Goal: Task Accomplishment & Management: Use online tool/utility

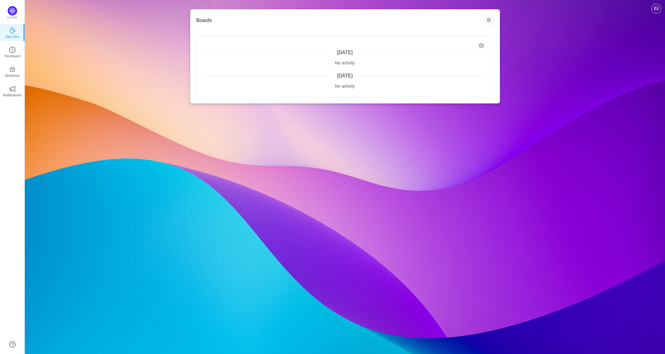
click at [345, 63] on div "No activity" at bounding box center [345, 63] width 282 height 7
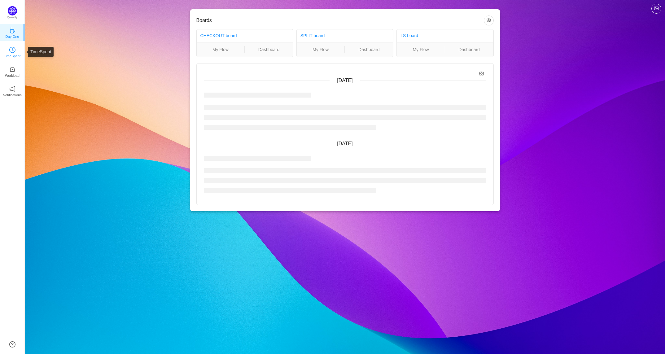
click at [14, 51] on icon "icon: clock-circle" at bounding box center [12, 50] width 6 height 6
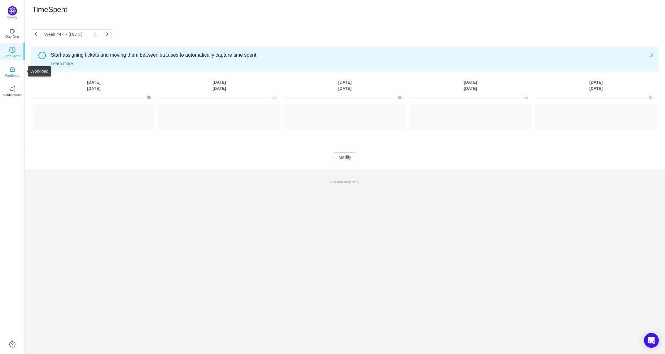
click at [10, 72] on icon "icon: inbox" at bounding box center [12, 69] width 6 height 6
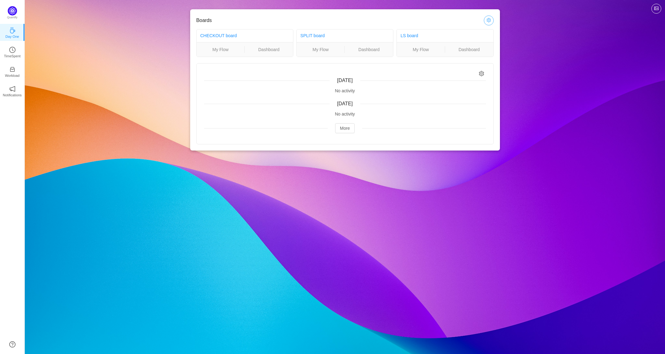
click at [488, 19] on button "button" at bounding box center [489, 20] width 10 height 10
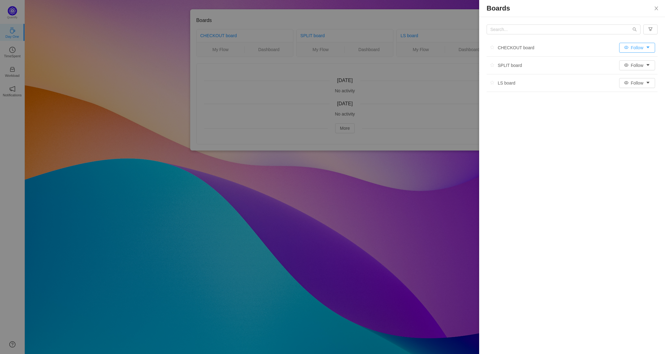
click at [650, 47] on button "Follow" at bounding box center [637, 48] width 36 height 10
click at [550, 93] on div "CHECKOUT board Follow SPLIT board Follow LS board Follow" at bounding box center [572, 62] width 186 height 90
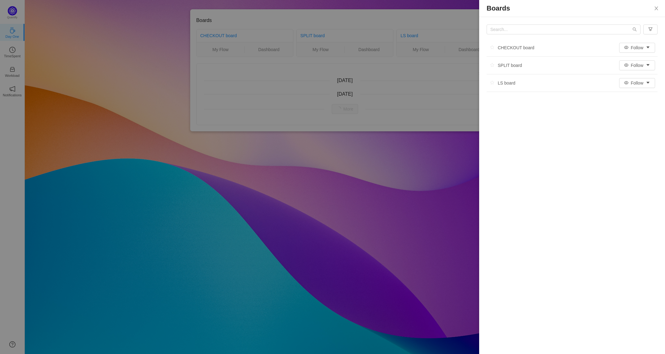
click at [558, 109] on div "Boards CHECKOUT board Follow SPLIT board Follow LS board Follow" at bounding box center [572, 177] width 186 height 354
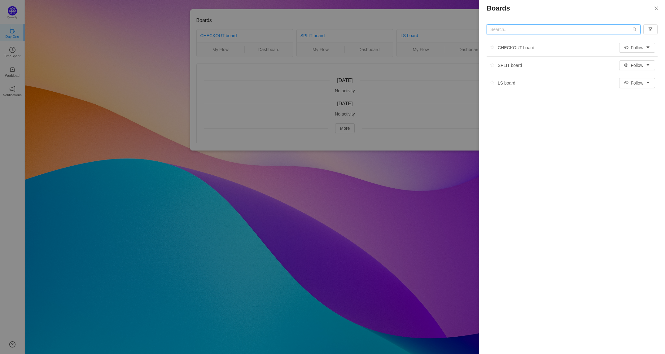
click at [524, 29] on input "text" at bounding box center [563, 29] width 154 height 10
click at [631, 28] on span at bounding box center [632, 29] width 10 height 4
click at [634, 29] on icon "icon: search" at bounding box center [634, 29] width 4 height 4
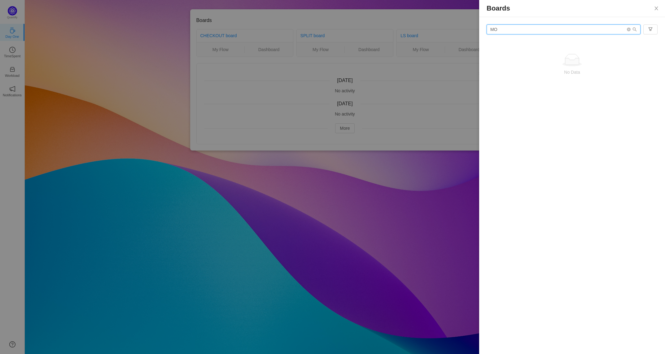
type input "M"
click at [646, 78] on button "Follow" at bounding box center [637, 83] width 36 height 10
click at [647, 27] on button "button" at bounding box center [650, 29] width 14 height 10
click at [637, 39] on li "Participating" at bounding box center [636, 42] width 37 height 10
click at [617, 31] on input "text" at bounding box center [563, 29] width 154 height 10
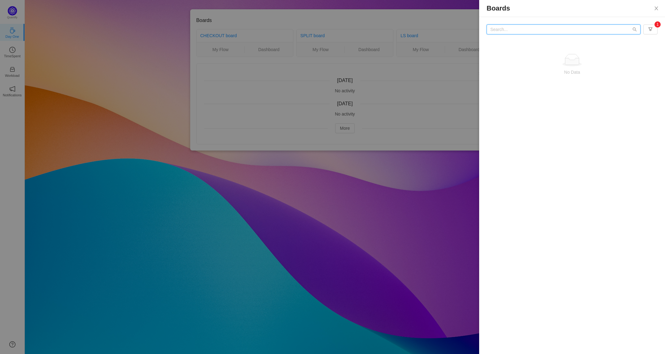
click at [617, 31] on input "text" at bounding box center [563, 29] width 154 height 10
click at [635, 31] on icon "icon: search" at bounding box center [634, 29] width 4 height 4
click at [657, 8] on icon "icon: close" at bounding box center [656, 8] width 5 height 5
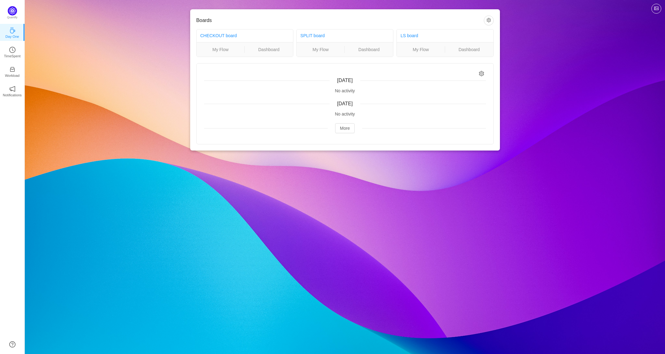
click at [445, 79] on div "[DATE]" at bounding box center [345, 80] width 282 height 7
click at [487, 22] on button "button" at bounding box center [489, 20] width 10 height 10
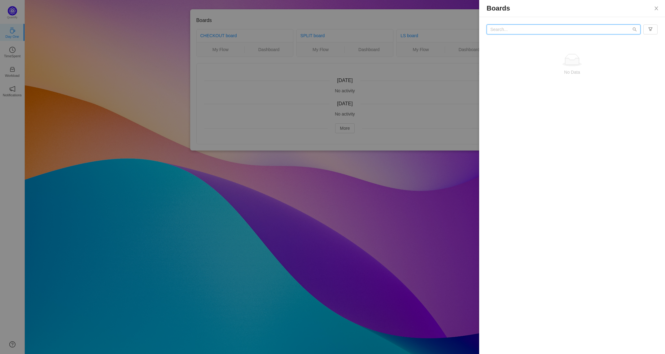
click at [515, 29] on input "text" at bounding box center [563, 29] width 154 height 10
click at [647, 30] on button "button" at bounding box center [650, 29] width 14 height 10
click at [564, 29] on input "text" at bounding box center [563, 29] width 154 height 10
type input "MONARCH"
click at [661, 8] on button "Close" at bounding box center [655, 8] width 17 height 17
